Goal: Task Accomplishment & Management: Use online tool/utility

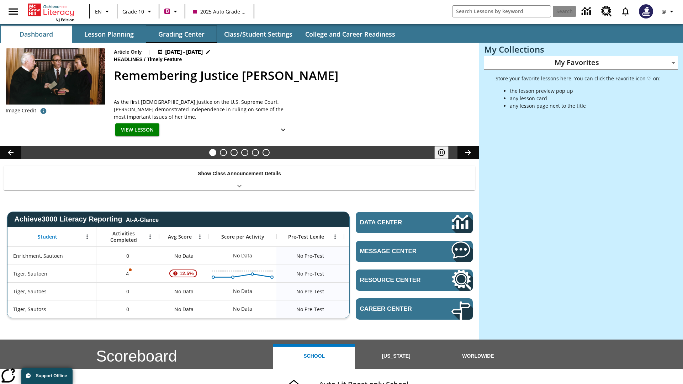
click at [181, 34] on button "Grading Center" at bounding box center [181, 34] width 71 height 17
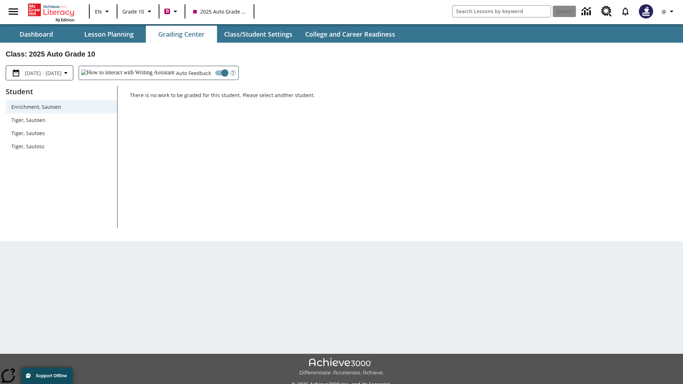
click at [61, 120] on span "Tiger, Sautoen" at bounding box center [61, 119] width 100 height 7
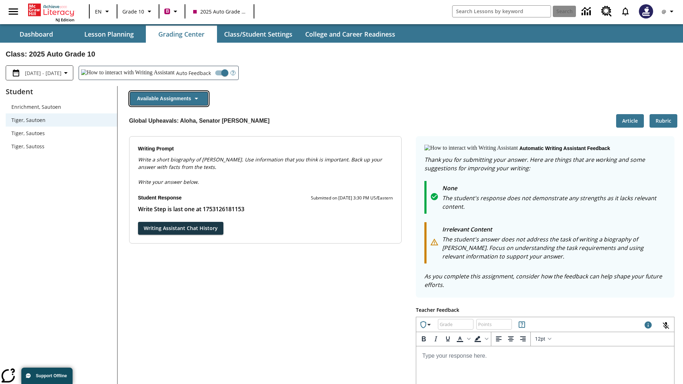
click at [169, 99] on button "Available Assignments" at bounding box center [169, 99] width 78 height 14
